Goal: Transaction & Acquisition: Purchase product/service

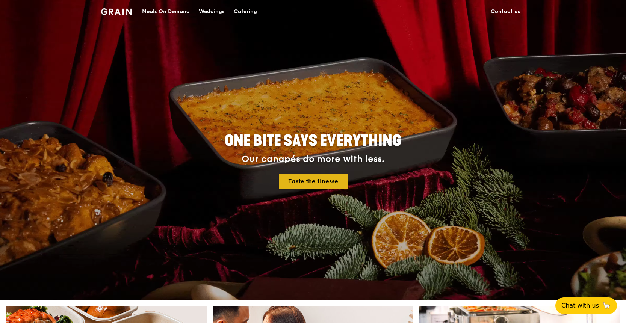
click at [323, 184] on link "Taste the finesse" at bounding box center [313, 182] width 69 height 16
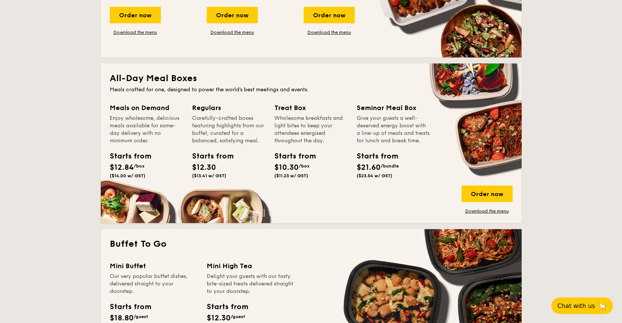
scroll to position [301, 0]
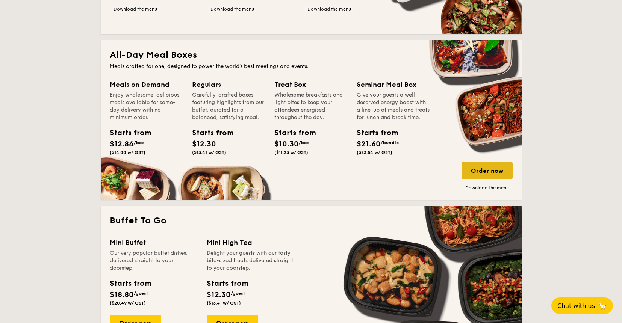
click at [470, 171] on div "Order now" at bounding box center [487, 170] width 51 height 17
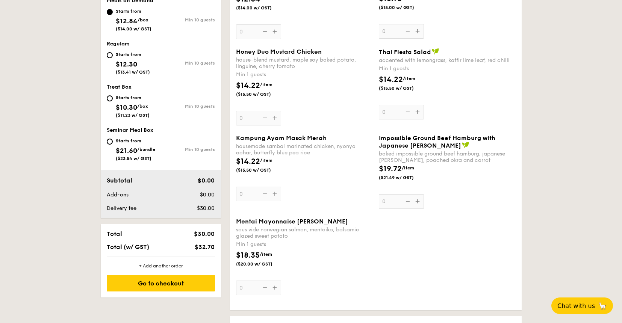
scroll to position [301, 0]
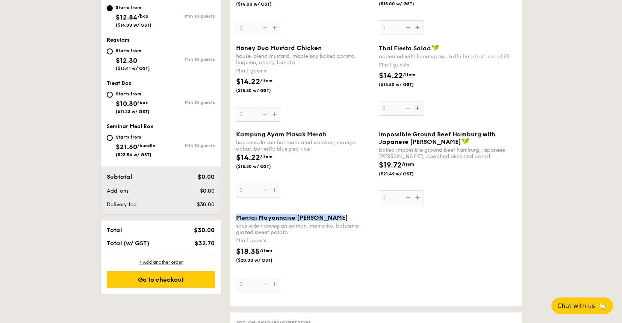
drag, startPoint x: 333, startPoint y: 217, endPoint x: 236, endPoint y: 218, distance: 97.0
click at [236, 218] on span "Mentai Mayonnaise [PERSON_NAME]" at bounding box center [292, 217] width 112 height 7
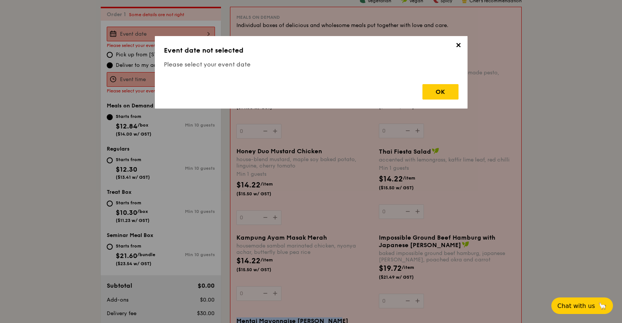
scroll to position [201, 0]
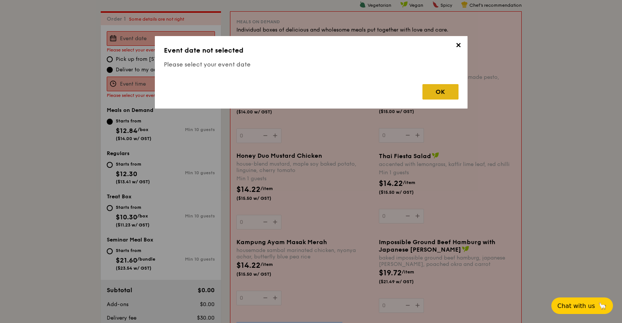
click at [442, 97] on div "OK" at bounding box center [440, 91] width 36 height 15
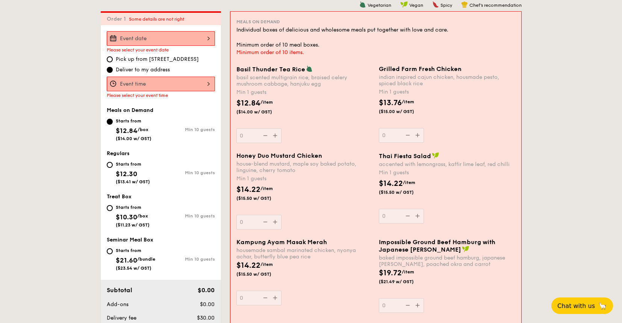
scroll to position [351, 0]
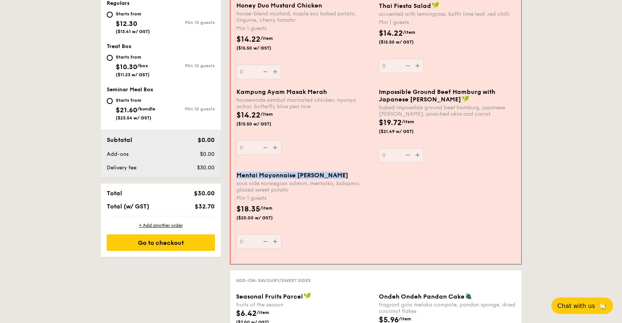
drag, startPoint x: 327, startPoint y: 175, endPoint x: 238, endPoint y: 176, distance: 89.5
click at [238, 176] on div "Mentai Mayonnaise [PERSON_NAME]" at bounding box center [304, 175] width 136 height 7
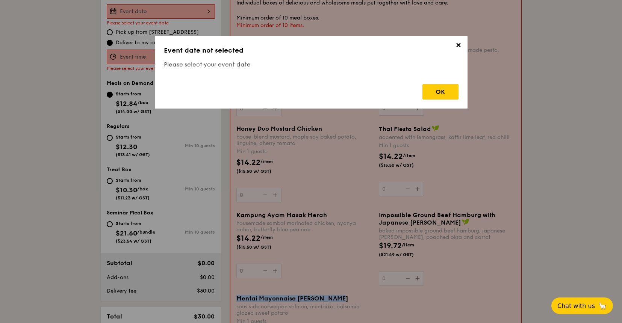
scroll to position [201, 0]
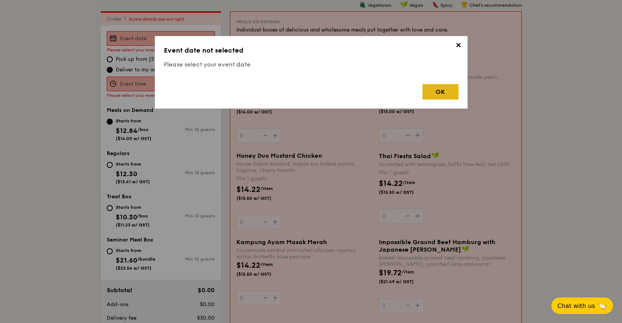
click at [425, 97] on div "OK" at bounding box center [440, 91] width 36 height 15
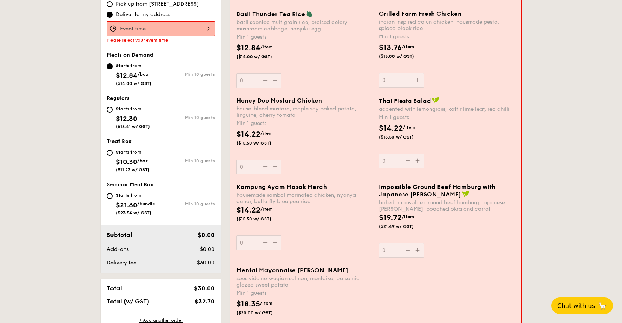
scroll to position [238, 0]
